Goal: Task Accomplishment & Management: Use online tool/utility

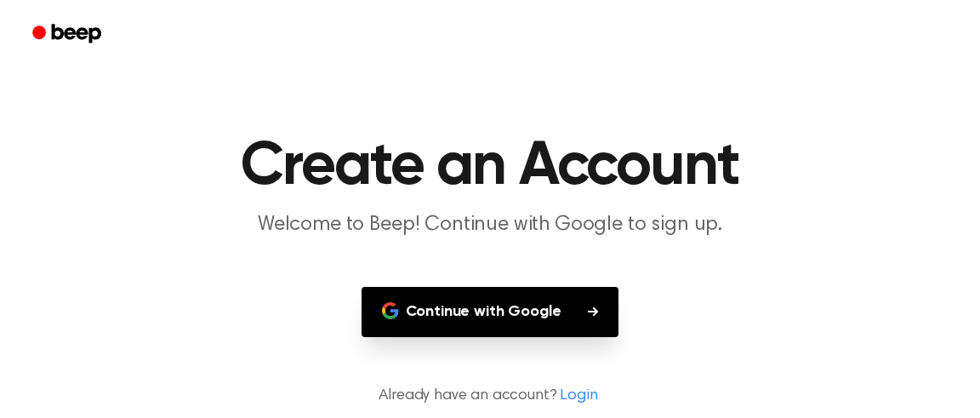
click at [506, 311] on button "Continue with Google" at bounding box center [491, 312] width 258 height 50
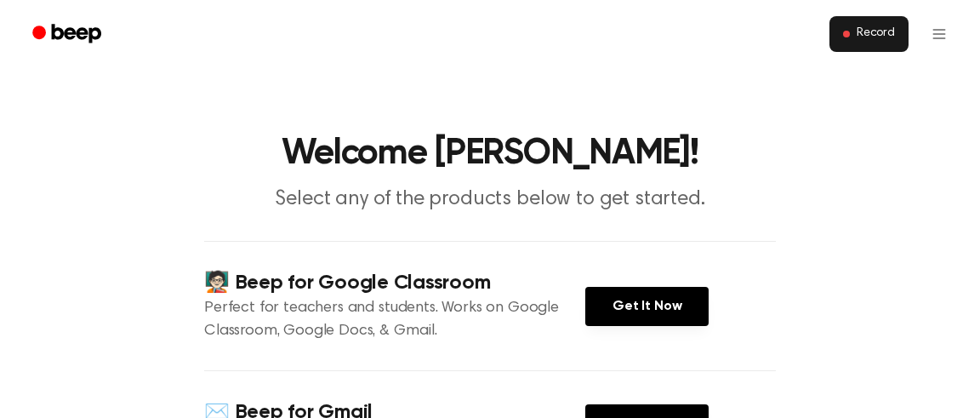
click at [869, 26] on button "Record" at bounding box center [869, 34] width 79 height 36
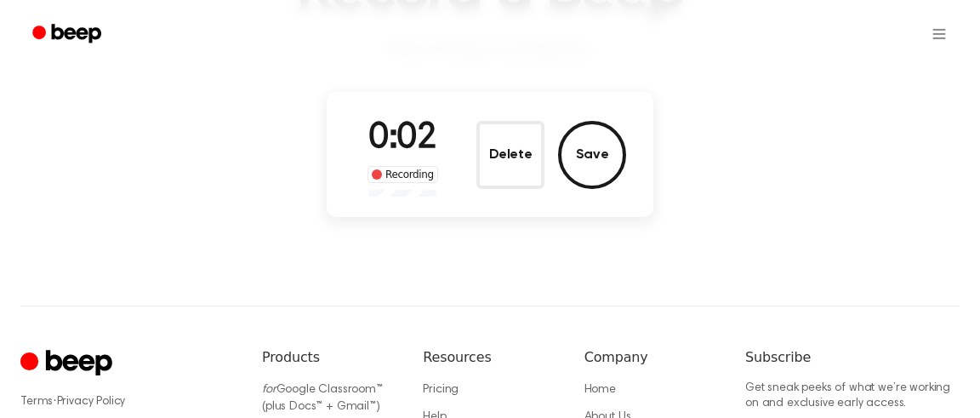
scroll to position [123, 0]
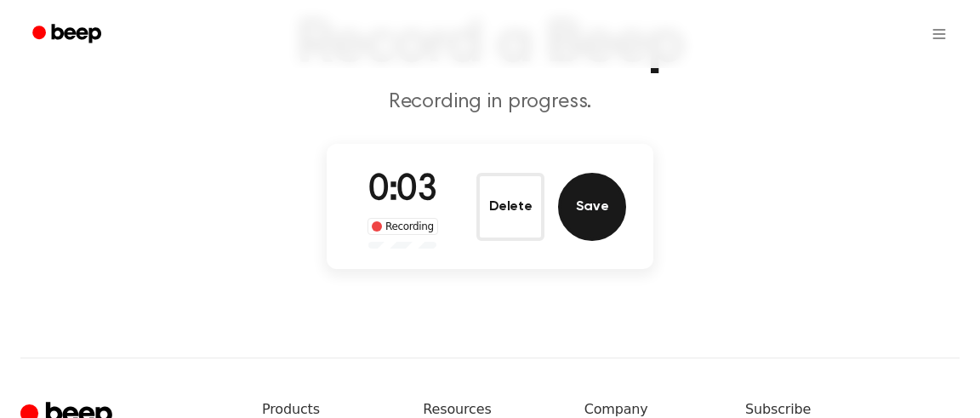
click at [609, 196] on button "Save" at bounding box center [592, 207] width 68 height 68
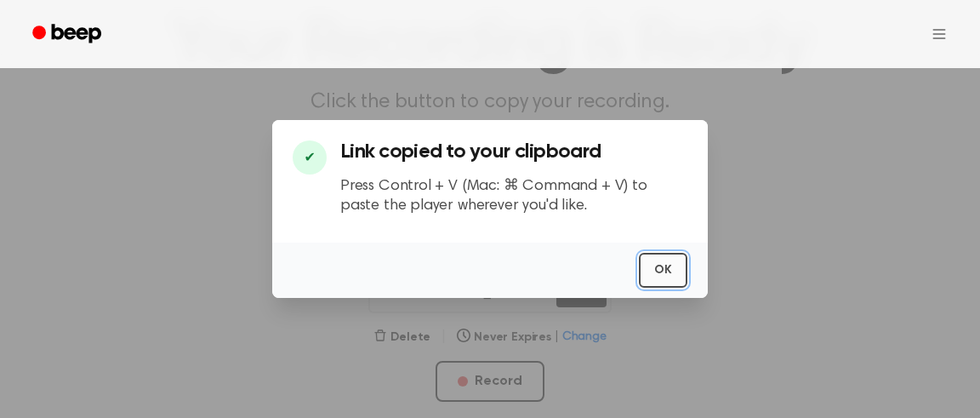
click at [668, 272] on button "OK" at bounding box center [663, 270] width 49 height 35
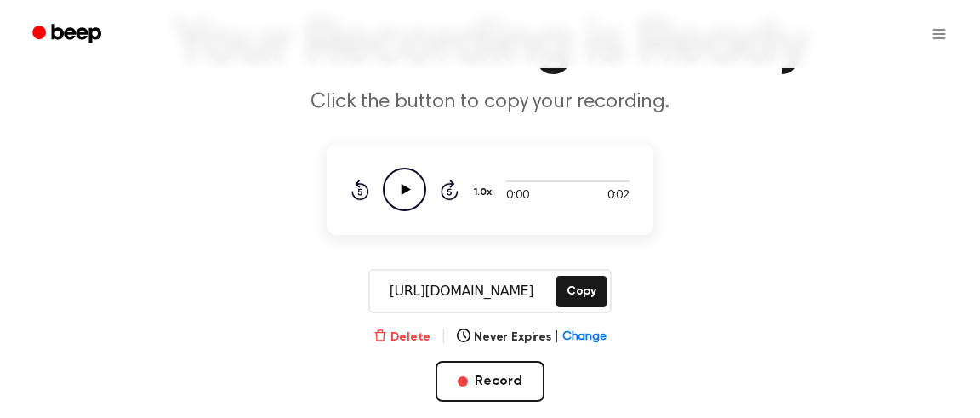
click at [398, 330] on button "Delete" at bounding box center [402, 338] width 57 height 18
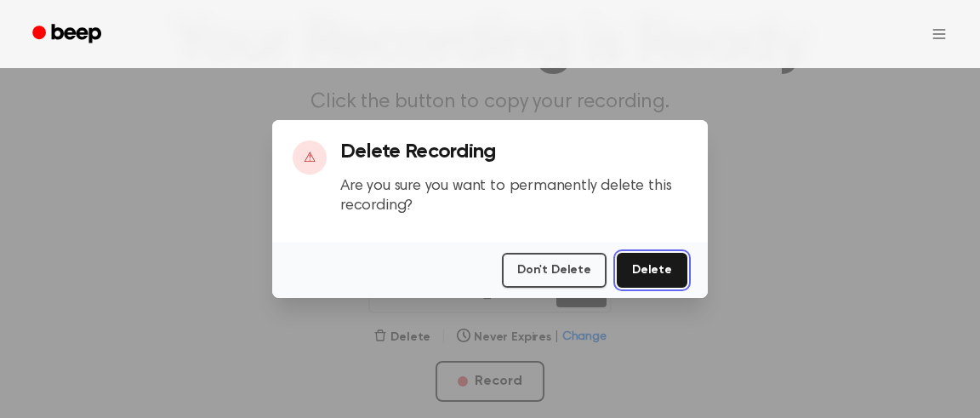
click at [654, 271] on button "Delete" at bounding box center [652, 270] width 71 height 35
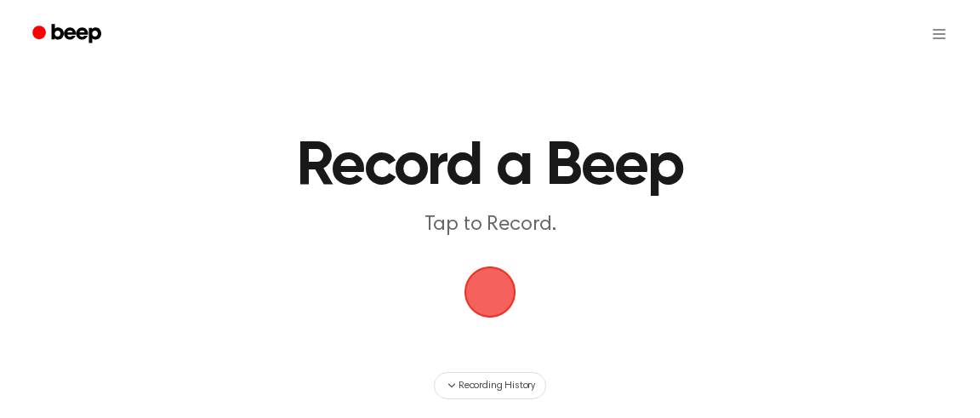
click at [482, 278] on span "button" at bounding box center [491, 292] width 52 height 52
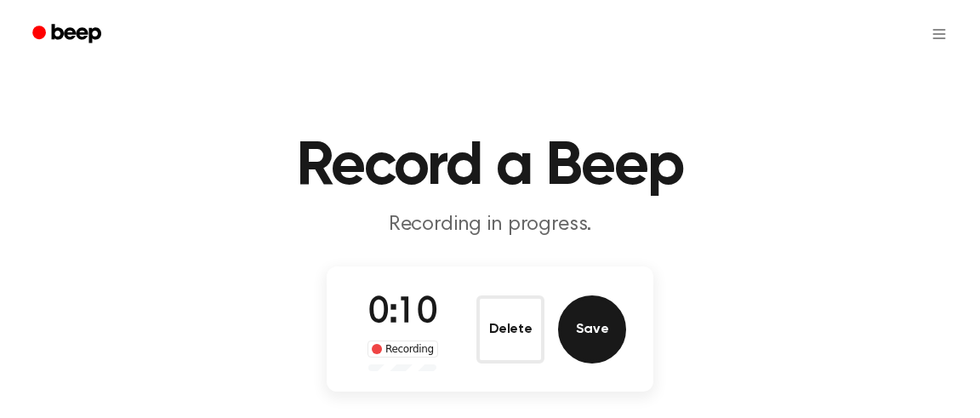
click at [604, 323] on button "Save" at bounding box center [592, 329] width 68 height 68
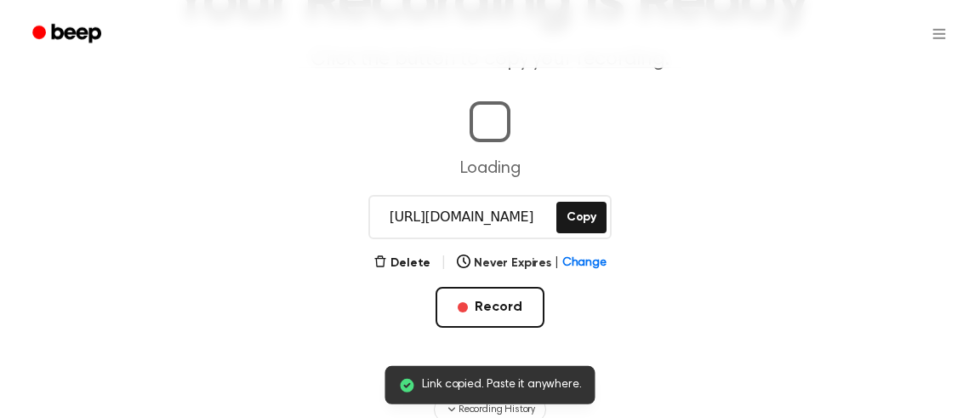
scroll to position [123, 0]
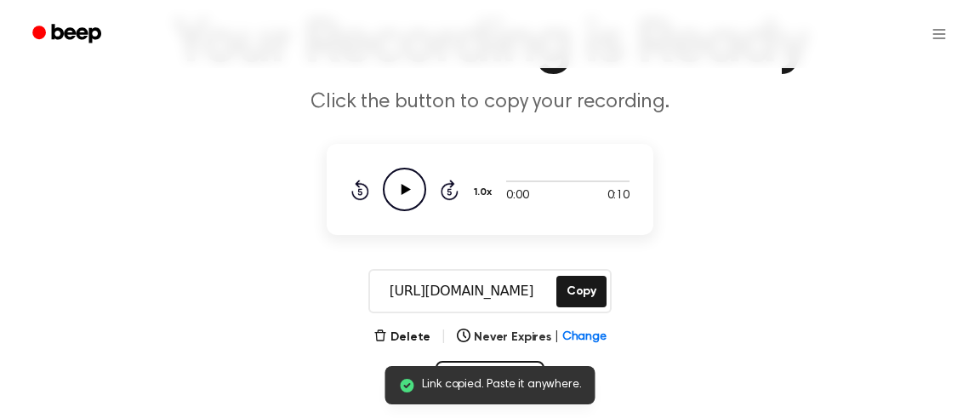
click at [417, 182] on icon "Play Audio" at bounding box center [404, 189] width 43 height 43
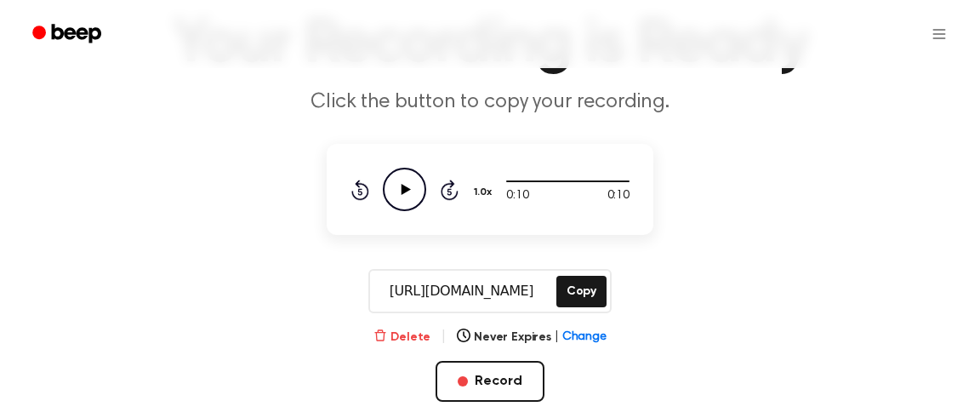
click at [397, 333] on button "Delete" at bounding box center [402, 338] width 57 height 18
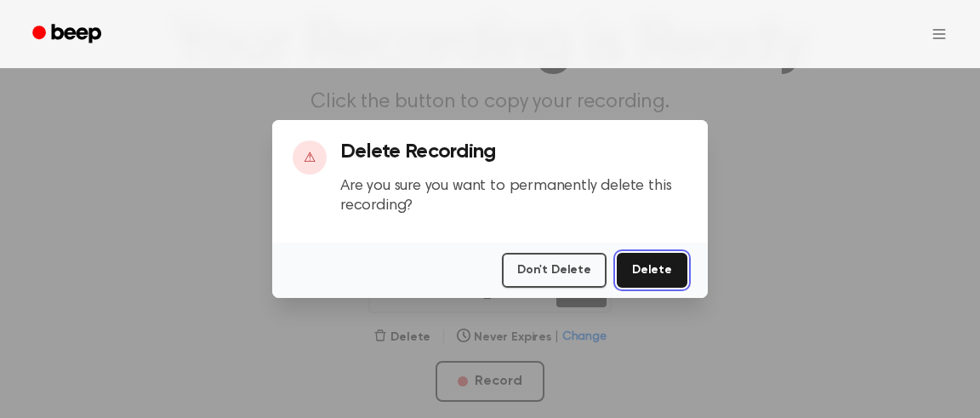
click at [686, 277] on button "Delete" at bounding box center [652, 270] width 71 height 35
click at [667, 262] on button "Delete" at bounding box center [652, 270] width 71 height 35
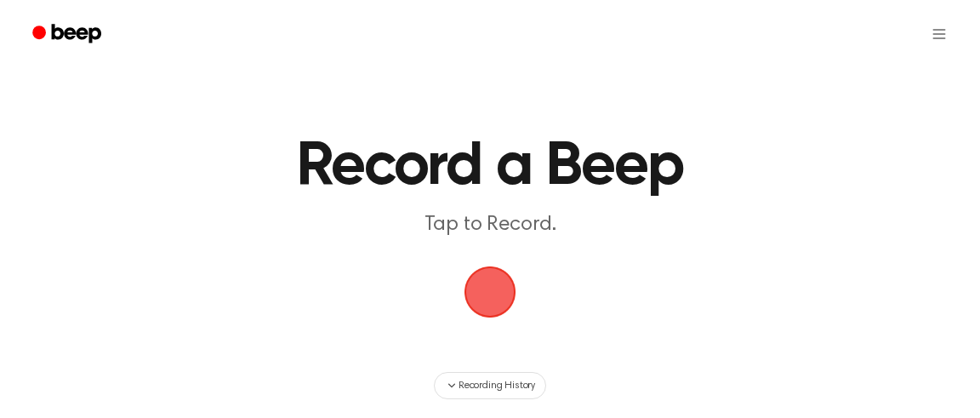
click at [489, 290] on span "button" at bounding box center [490, 292] width 58 height 58
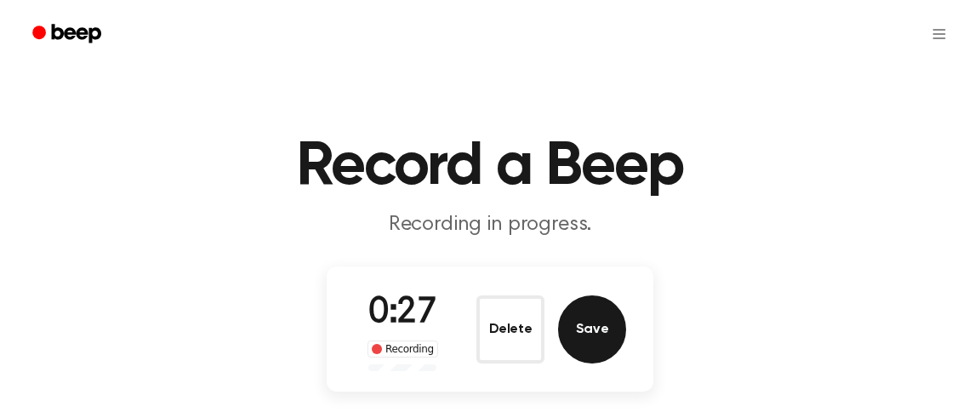
click at [588, 323] on button "Save" at bounding box center [592, 329] width 68 height 68
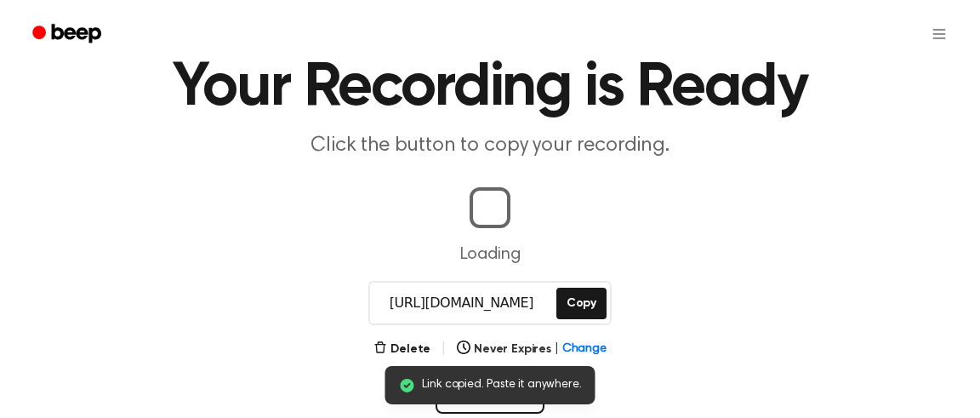
scroll to position [123, 0]
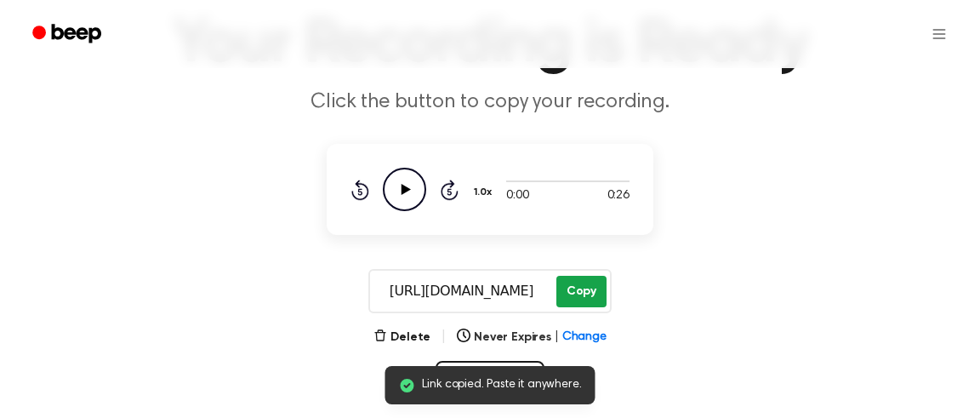
click at [580, 286] on button "Copy" at bounding box center [582, 291] width 50 height 31
click at [507, 340] on button "Never Expires | Change" at bounding box center [532, 338] width 150 height 18
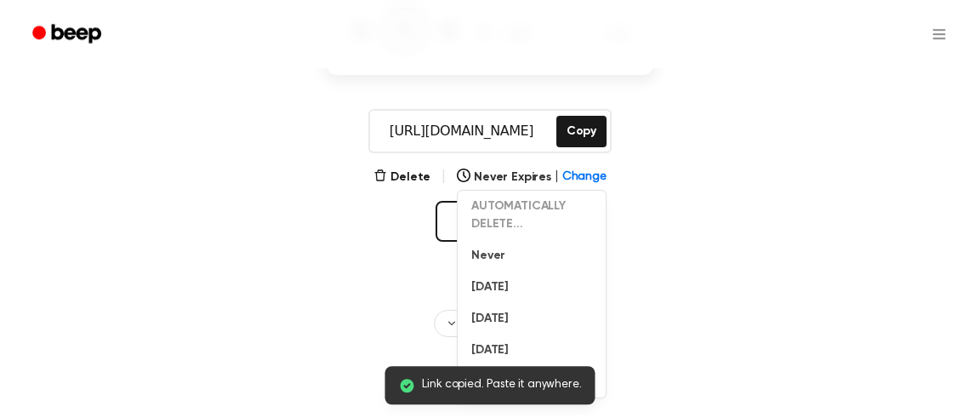
scroll to position [368, 0]
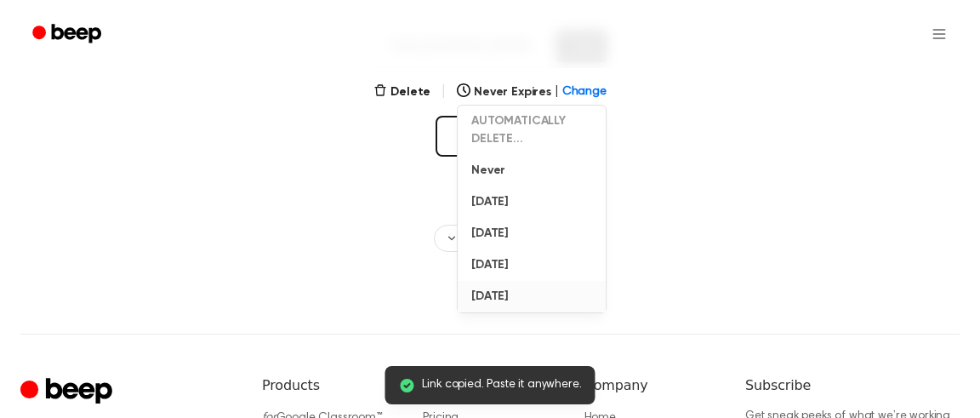
click at [518, 288] on button "In 1 Year" at bounding box center [532, 296] width 148 height 31
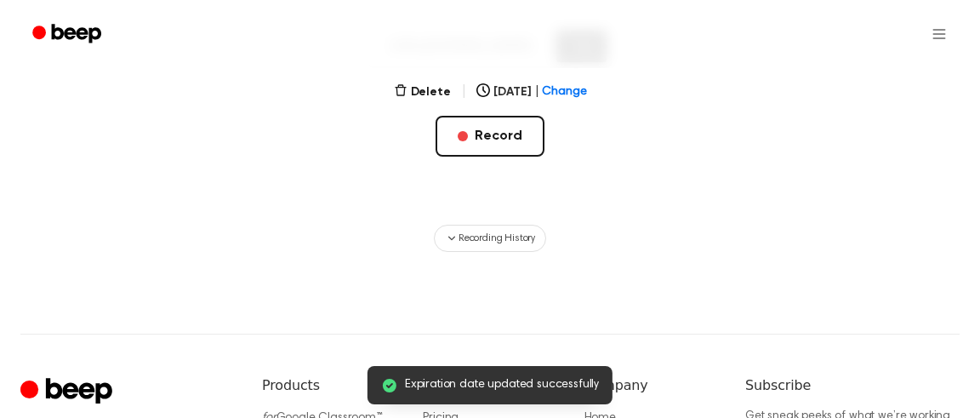
scroll to position [123, 0]
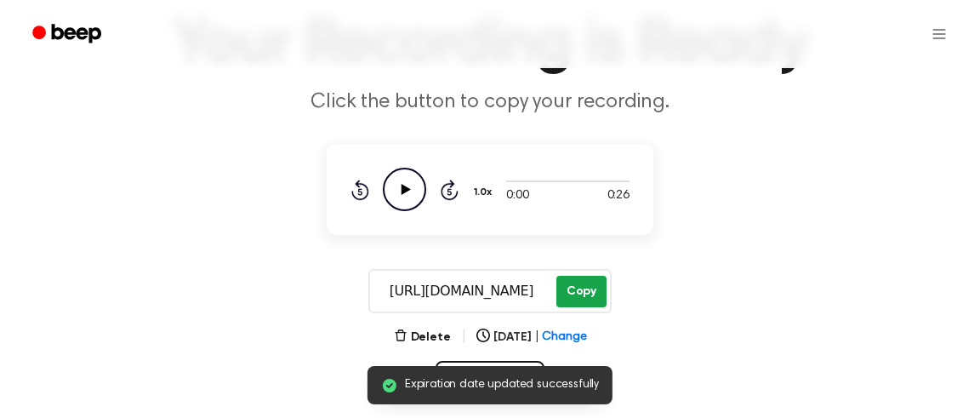
click at [579, 284] on button "Copy" at bounding box center [582, 291] width 50 height 31
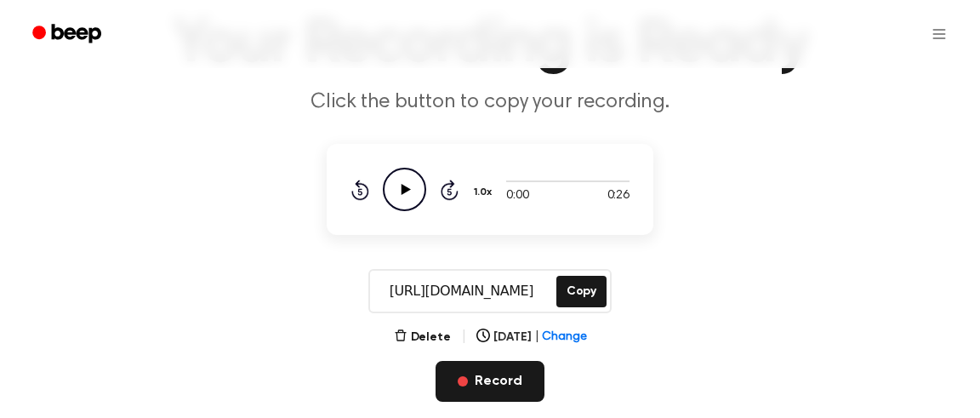
click at [471, 374] on button "Record" at bounding box center [490, 381] width 108 height 41
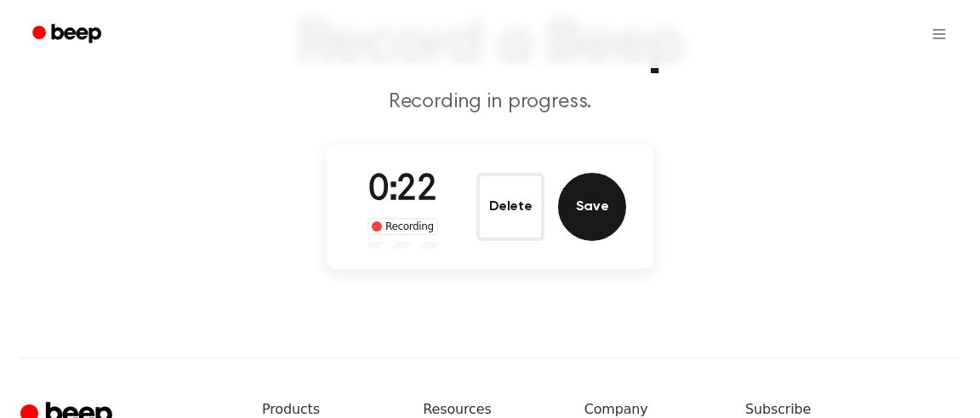
click at [591, 211] on button "Save" at bounding box center [592, 207] width 68 height 68
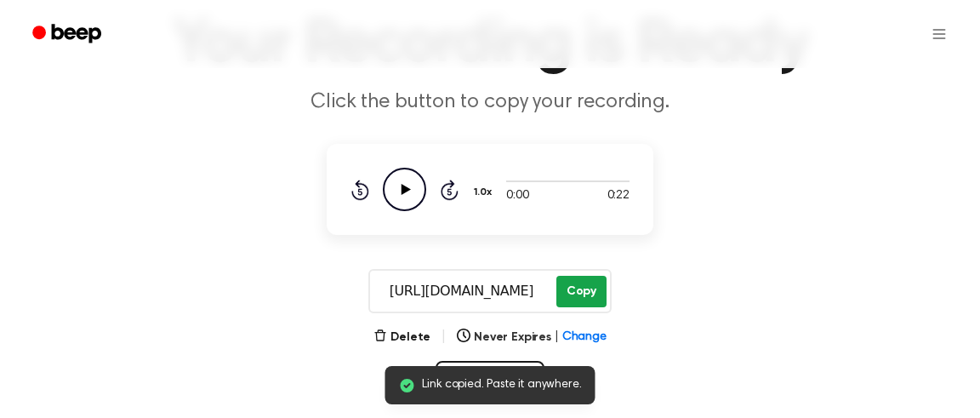
click at [592, 289] on button "Copy" at bounding box center [582, 291] width 50 height 31
click at [400, 199] on icon "Play Audio" at bounding box center [404, 189] width 43 height 43
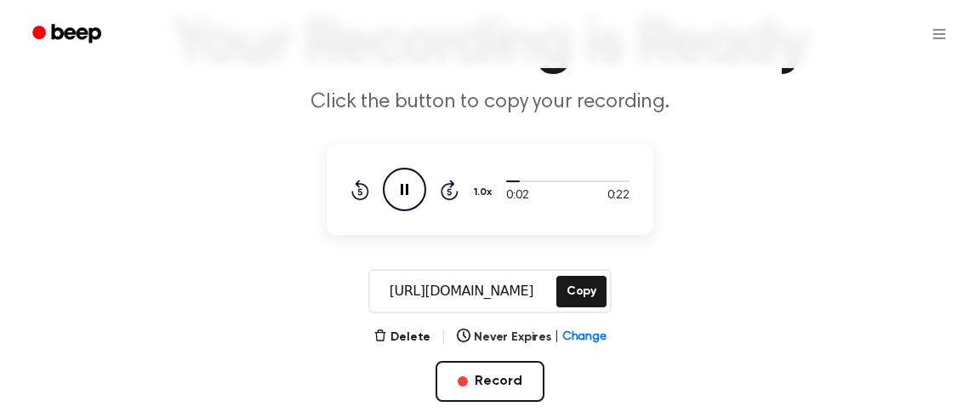
click at [403, 197] on icon "Pause Audio" at bounding box center [404, 189] width 43 height 43
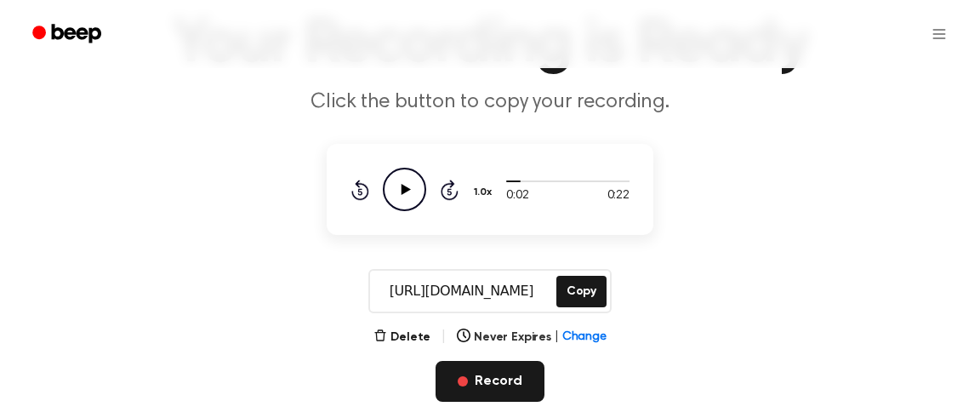
click at [472, 386] on button "Record" at bounding box center [490, 381] width 108 height 41
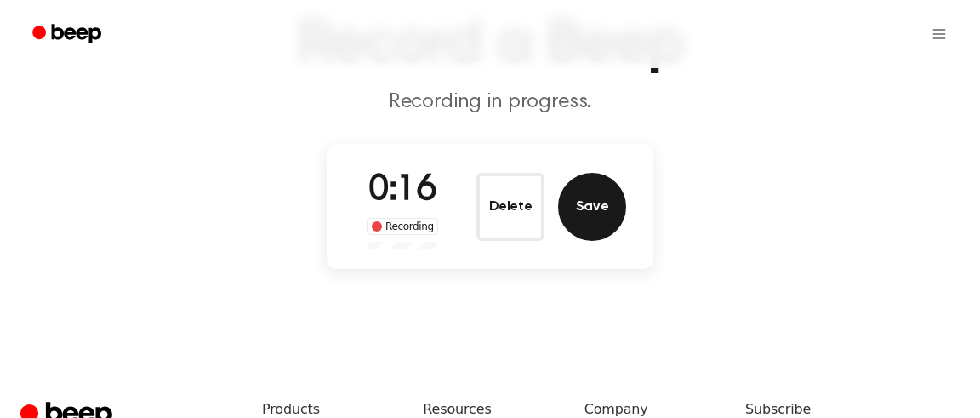
click at [599, 204] on button "Save" at bounding box center [592, 207] width 68 height 68
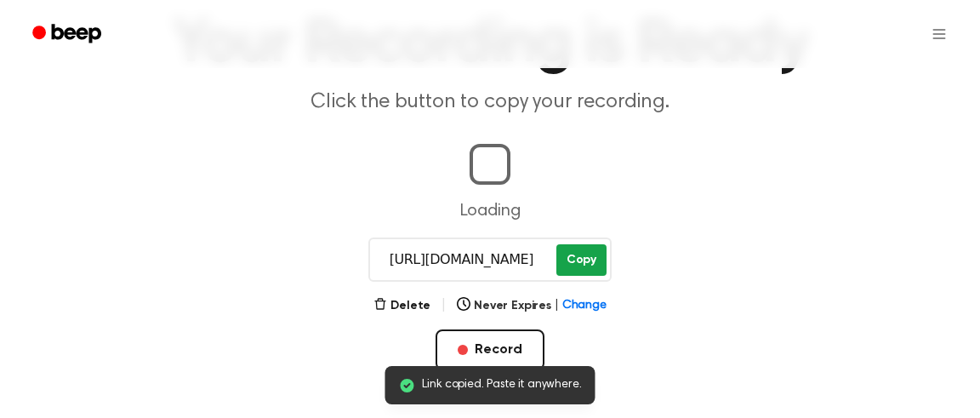
click at [594, 257] on button "Copy" at bounding box center [582, 259] width 50 height 31
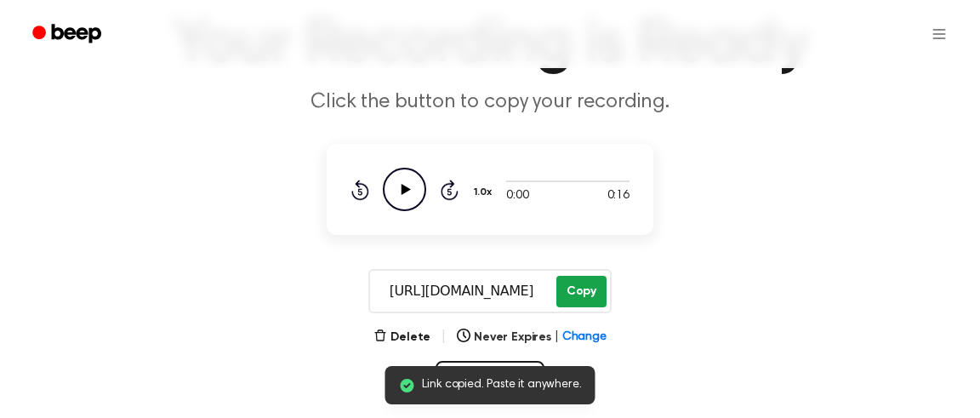
click at [583, 283] on button "Copy" at bounding box center [582, 291] width 50 height 31
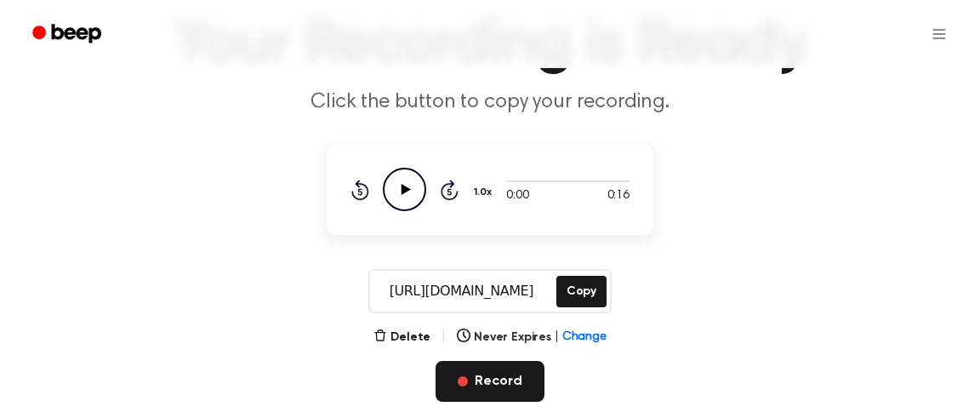
click at [468, 388] on button "Record" at bounding box center [490, 381] width 108 height 41
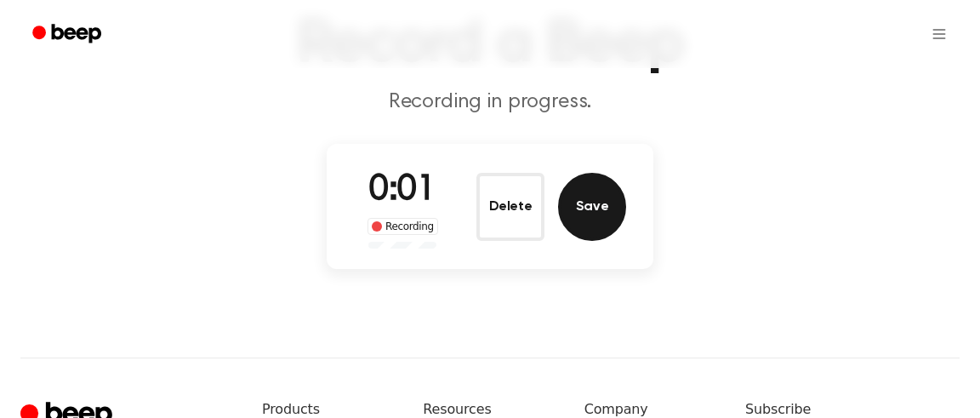
click at [602, 206] on button "Save" at bounding box center [592, 207] width 68 height 68
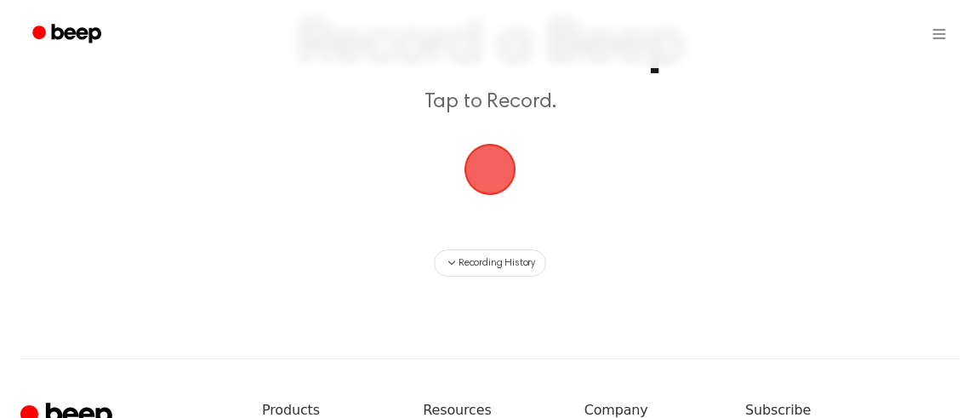
click at [492, 174] on span "button" at bounding box center [491, 170] width 52 height 52
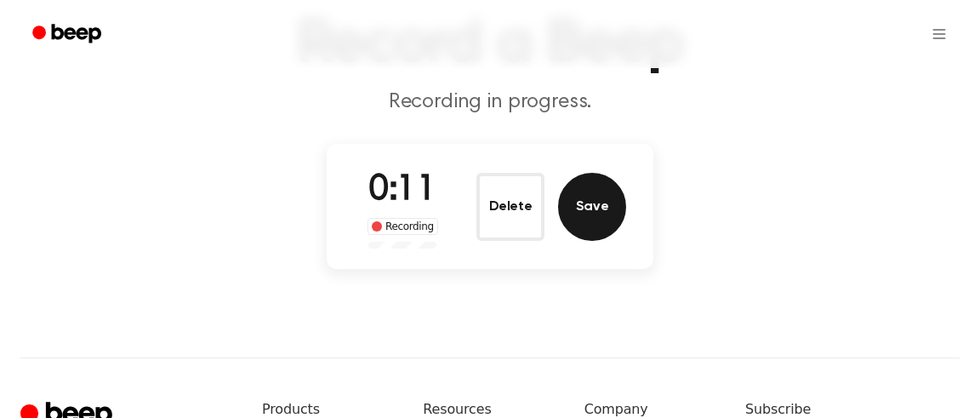
click at [599, 208] on button "Save" at bounding box center [592, 207] width 68 height 68
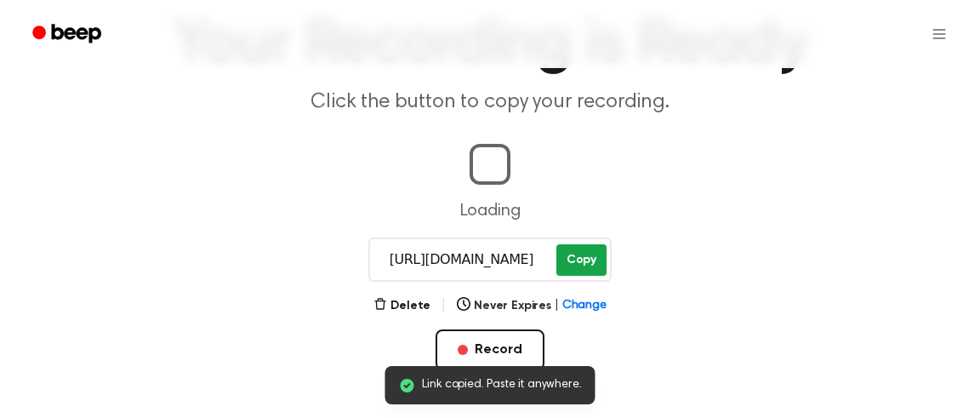
click at [574, 267] on button "Copy" at bounding box center [582, 259] width 50 height 31
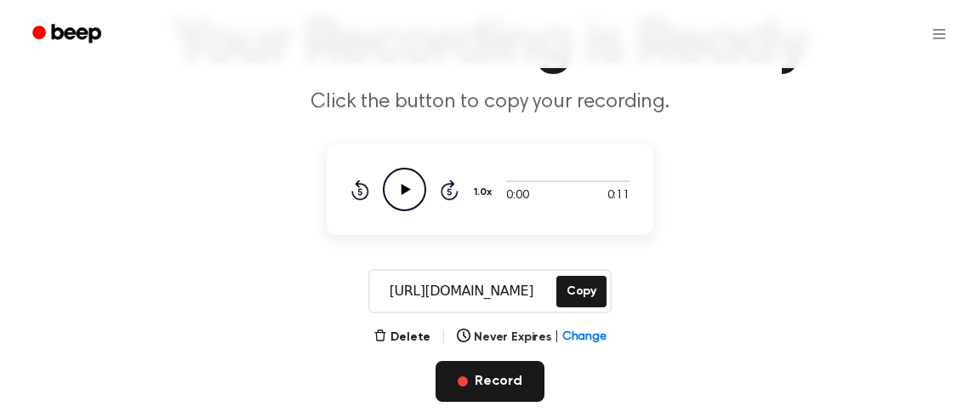
click at [494, 372] on button "Record" at bounding box center [490, 381] width 108 height 41
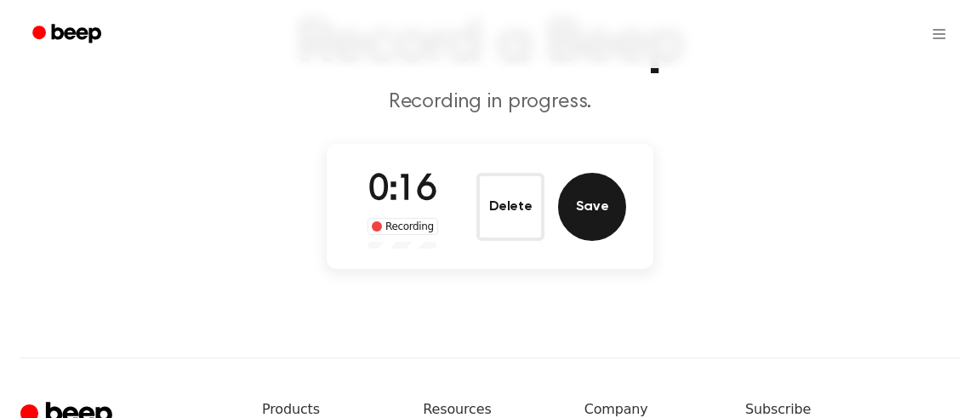
click at [592, 202] on button "Save" at bounding box center [592, 207] width 68 height 68
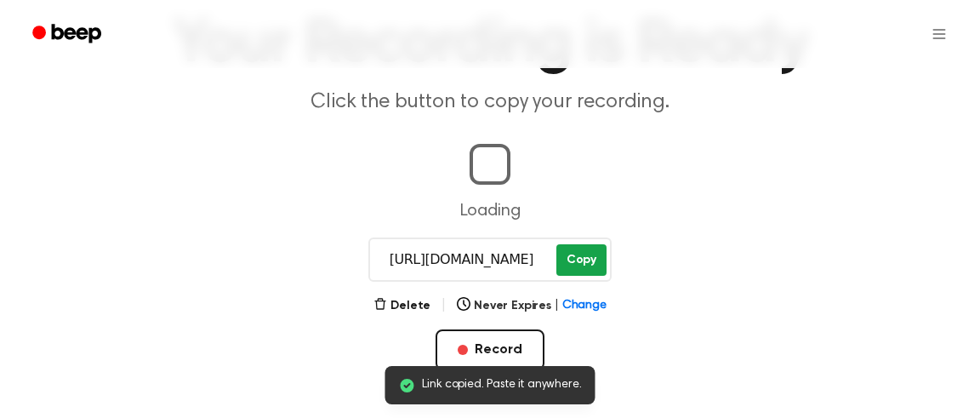
click at [580, 260] on button "Copy" at bounding box center [582, 259] width 50 height 31
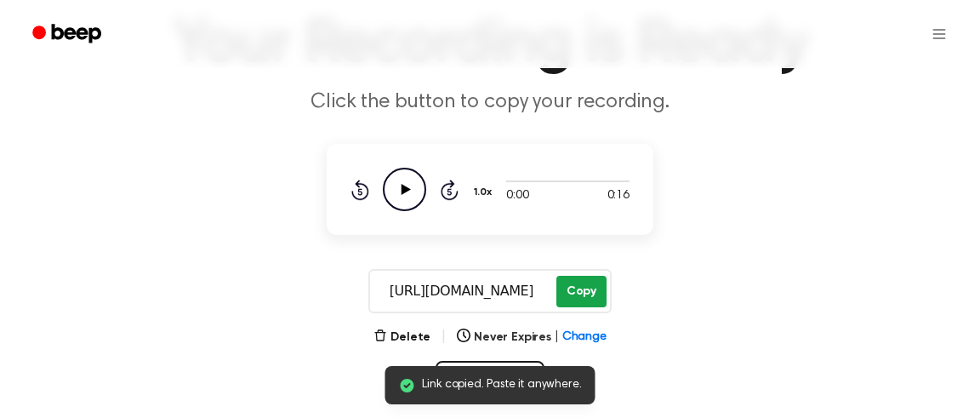
click at [586, 284] on button "Copy" at bounding box center [582, 291] width 50 height 31
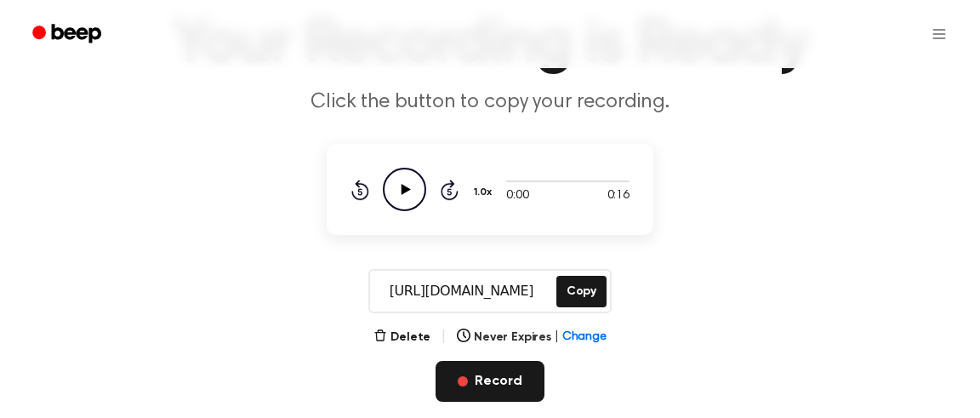
click at [483, 391] on button "Record" at bounding box center [490, 381] width 108 height 41
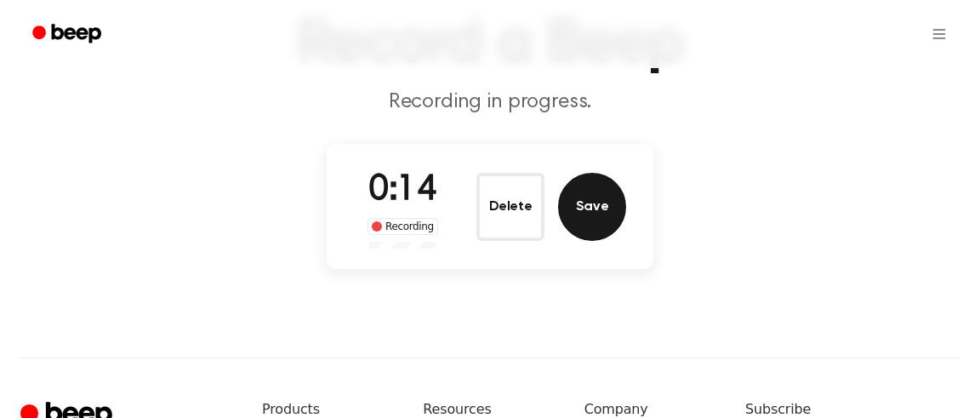
click at [594, 227] on button "Save" at bounding box center [592, 207] width 68 height 68
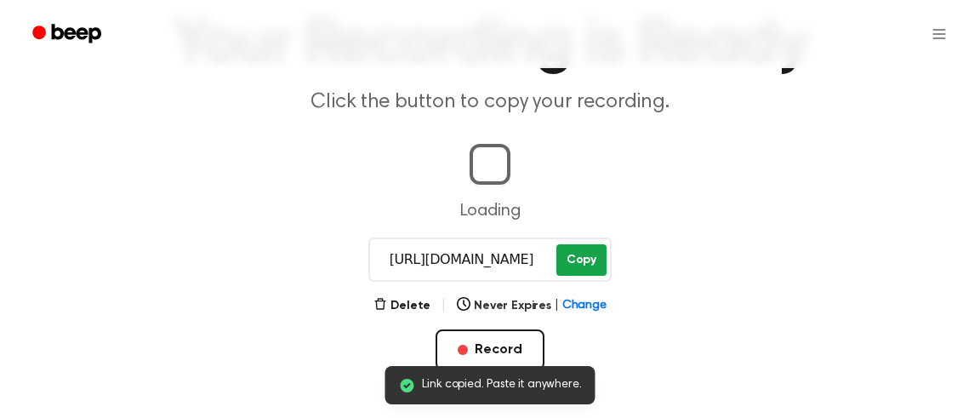
click at [585, 260] on button "Copy" at bounding box center [582, 259] width 50 height 31
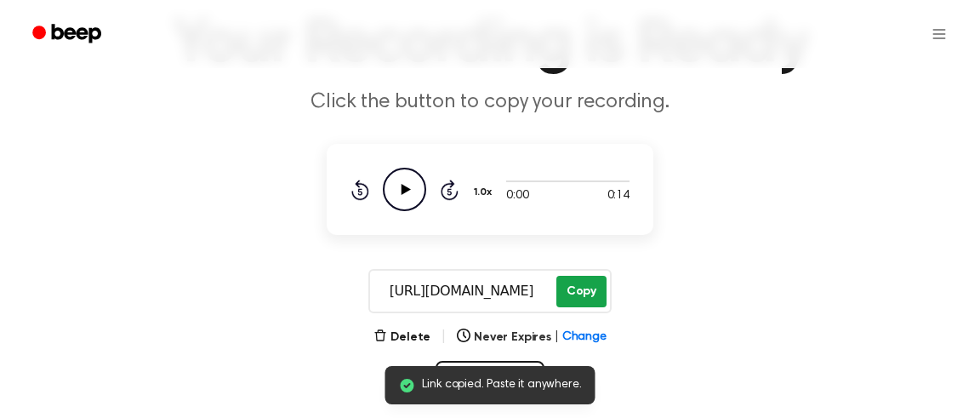
click at [566, 282] on button "Copy" at bounding box center [582, 291] width 50 height 31
